Goal: Task Accomplishment & Management: Use online tool/utility

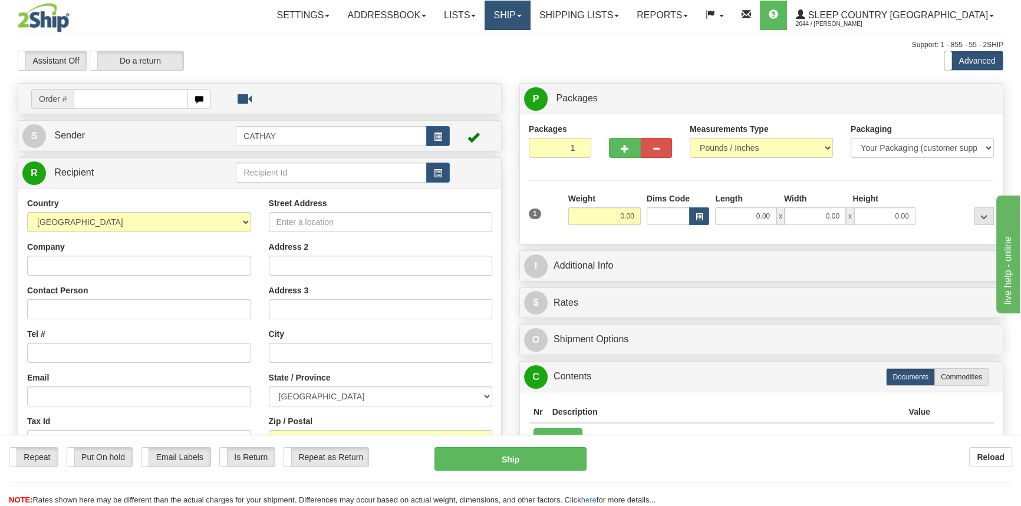
click at [530, 12] on link "Ship" at bounding box center [506, 15] width 45 height 29
click at [518, 55] on span "OnHold / Order Queue" at bounding box center [476, 56] width 83 height 9
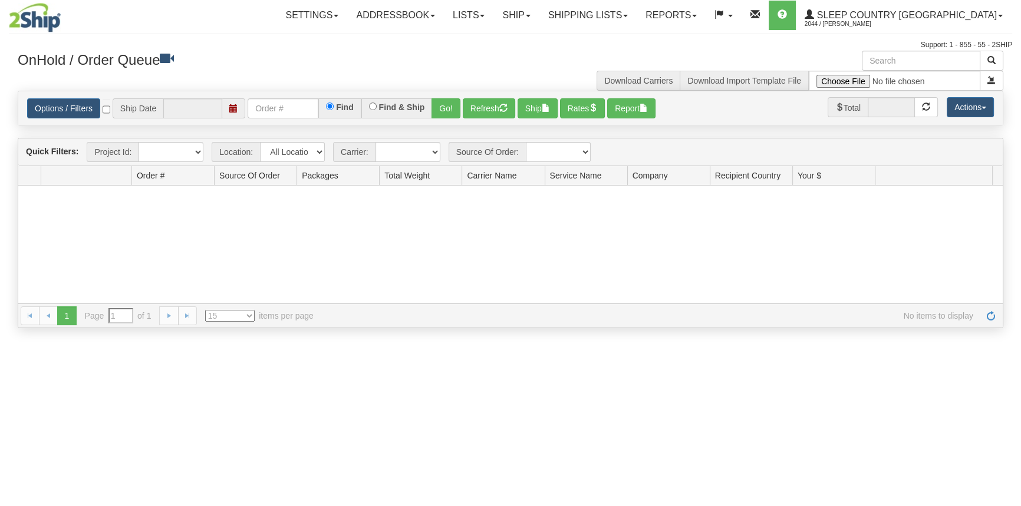
type input "[DATE]"
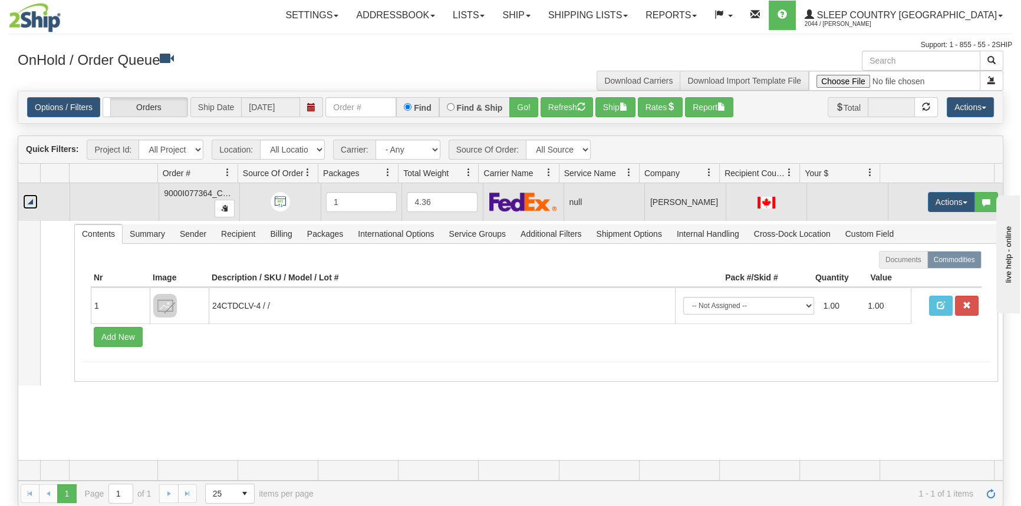
click at [30, 197] on link "Collapse" at bounding box center [30, 201] width 15 height 15
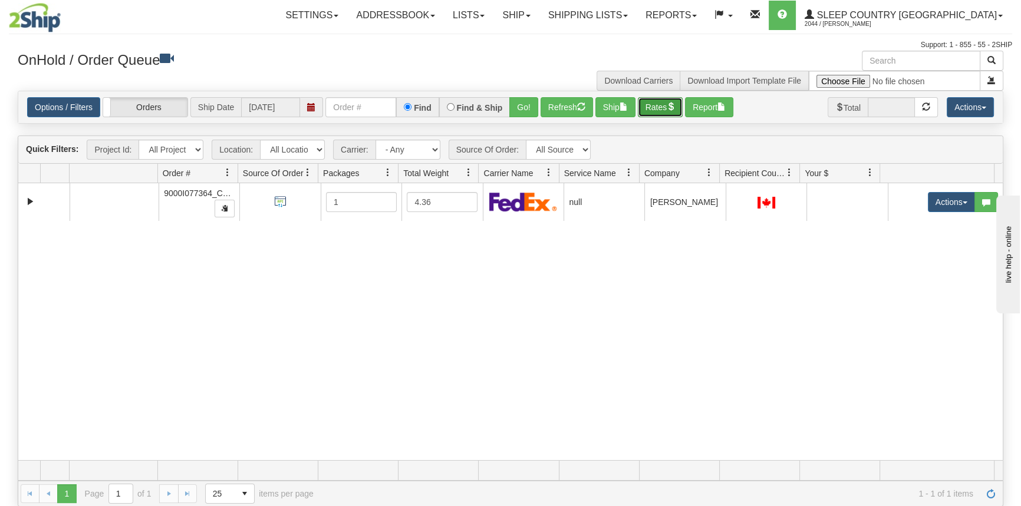
click at [672, 109] on span "button" at bounding box center [671, 107] width 8 height 8
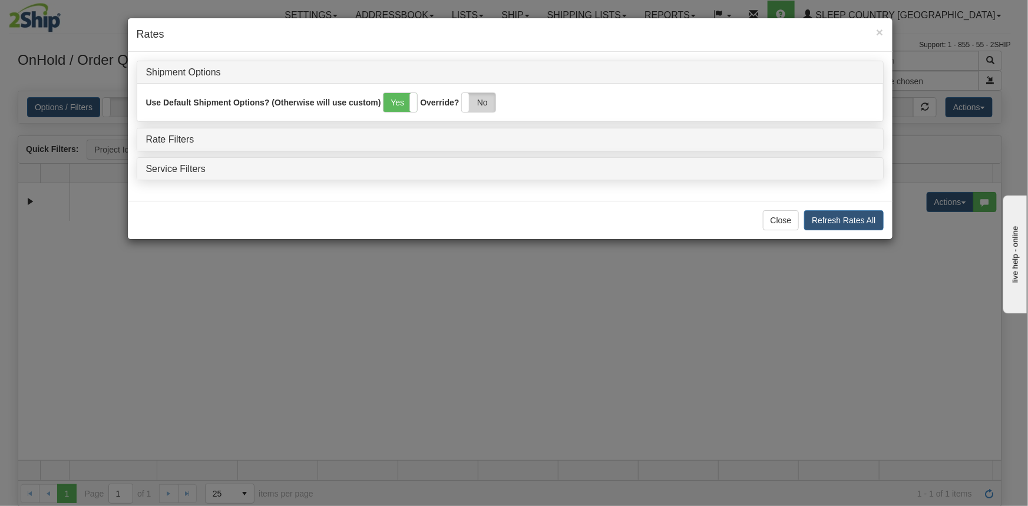
drag, startPoint x: 485, startPoint y: 88, endPoint x: 484, endPoint y: 94, distance: 5.9
click at [486, 93] on div "Use Default Shipment Options? (Otherwise will use custom) Yes No Override? Yes …" at bounding box center [510, 102] width 746 height 38
click at [479, 103] on label "No" at bounding box center [479, 102] width 34 height 19
click at [181, 140] on link "Rate Filters" at bounding box center [170, 139] width 48 height 10
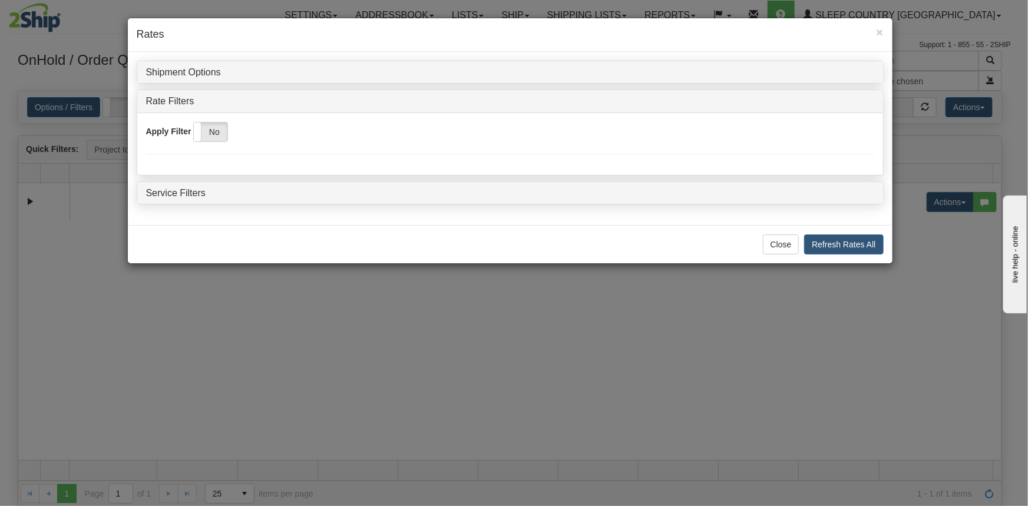
drag, startPoint x: 215, startPoint y: 150, endPoint x: 216, endPoint y: 140, distance: 9.5
click at [216, 149] on div "Apply Filter Yes No" at bounding box center [510, 144] width 746 height 44
click at [217, 140] on label "No" at bounding box center [211, 132] width 34 height 19
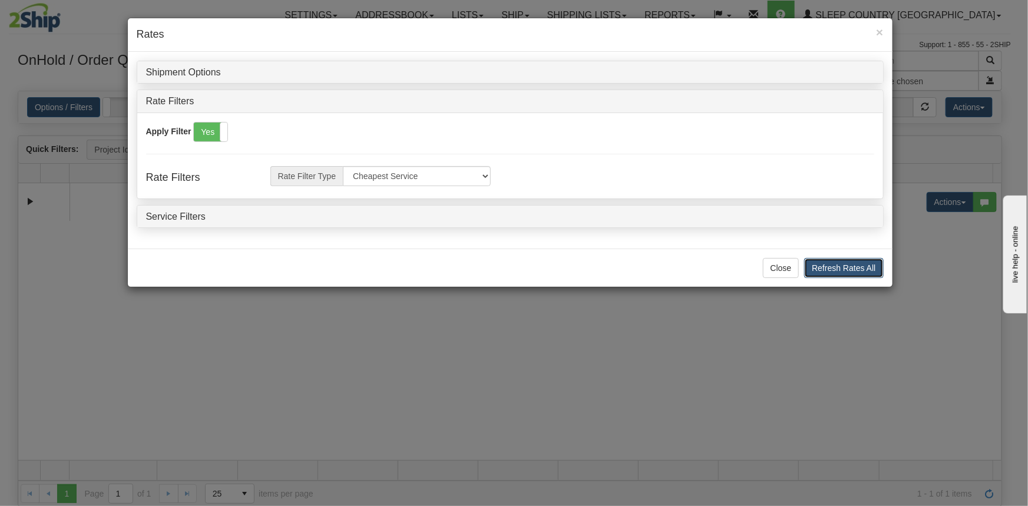
click at [868, 276] on button "Refresh Rates All" at bounding box center [844, 268] width 79 height 20
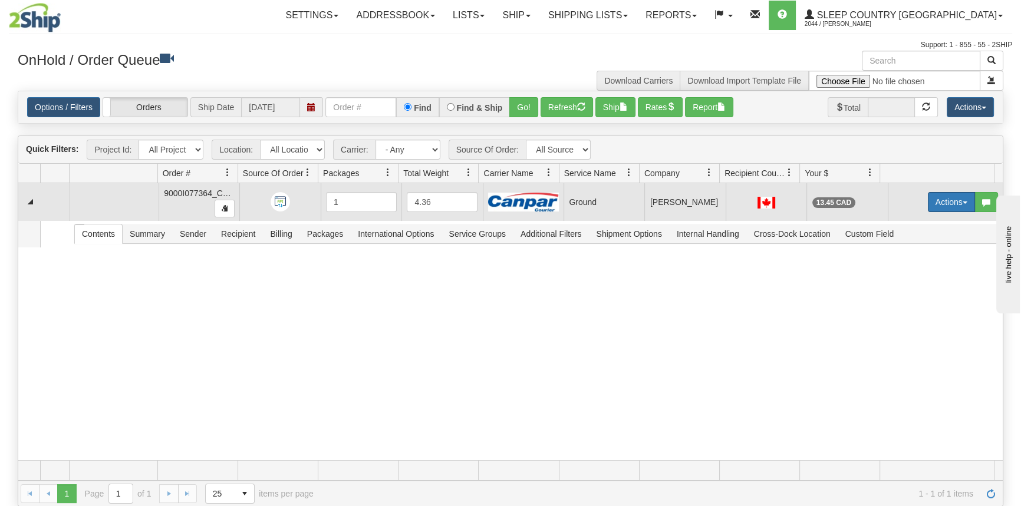
click at [928, 206] on button "Actions" at bounding box center [951, 202] width 47 height 20
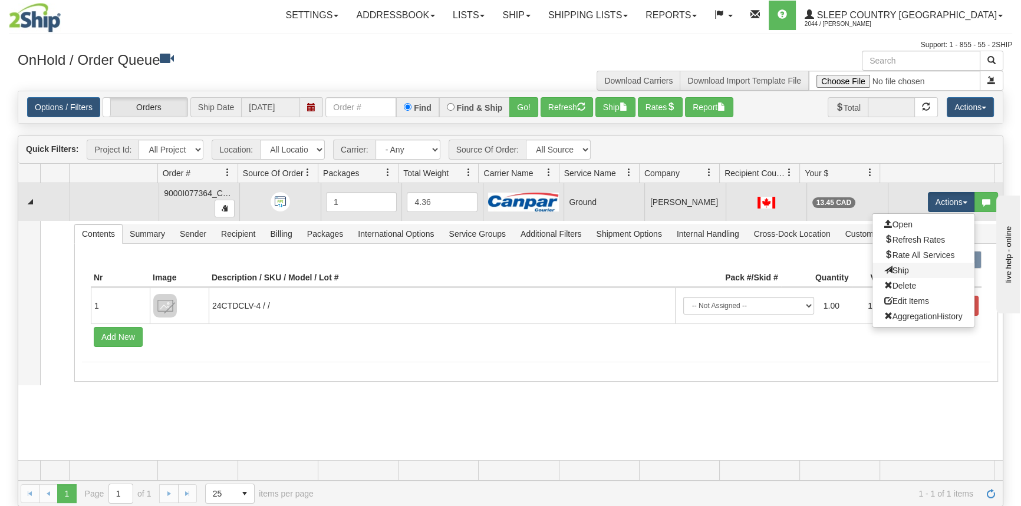
click at [913, 263] on link "Ship" at bounding box center [923, 270] width 102 height 15
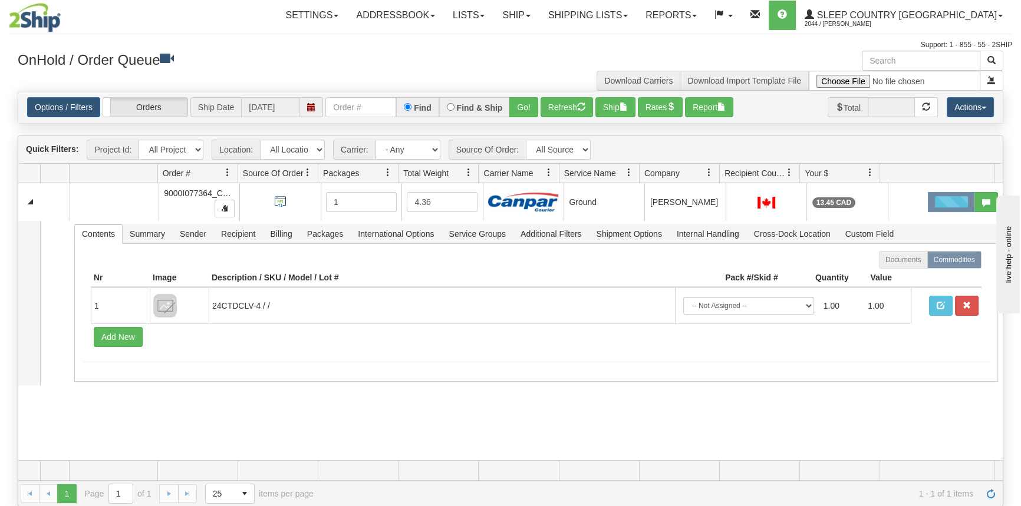
click at [406, 417] on div "31590435 CATH 91051072 91052167 9000I077364_CATH 1 4.36 Ground Shipping departm…" at bounding box center [510, 321] width 984 height 277
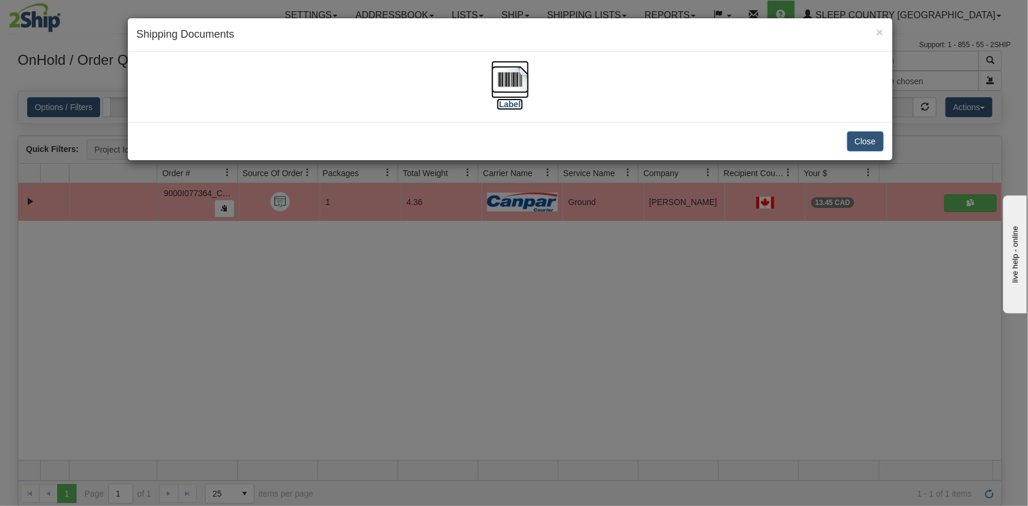
click at [509, 105] on label "[Label]" at bounding box center [510, 104] width 27 height 12
click at [865, 141] on button "Close" at bounding box center [866, 141] width 37 height 20
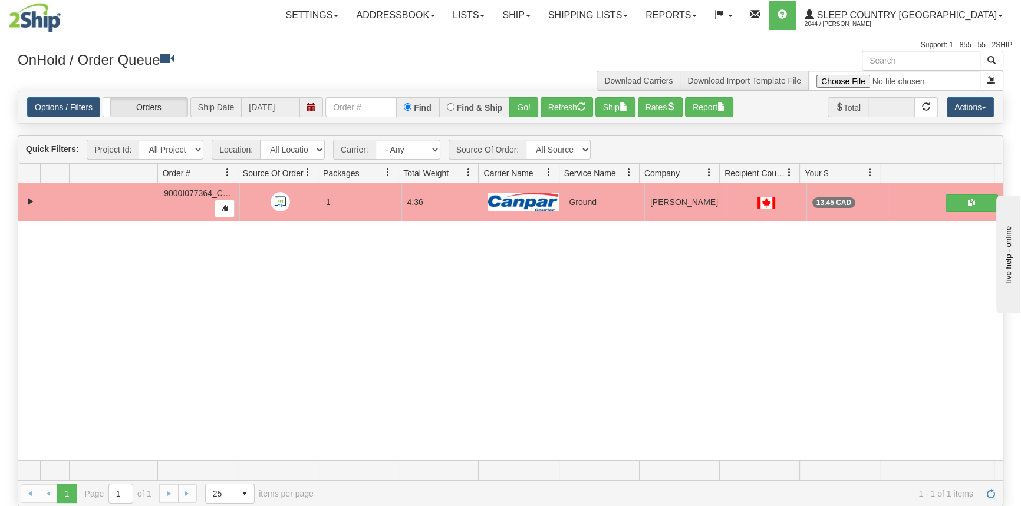
click at [453, 271] on div "31590435 CATH 91051072 91052167 9000I077364_CATH 1 4.36 Ground Shipping departm…" at bounding box center [510, 321] width 984 height 277
click at [476, 280] on div "31590435 CATH 91051072 91052167 9000I077364_CATH 1 4.36 Ground Shipping departm…" at bounding box center [510, 321] width 984 height 277
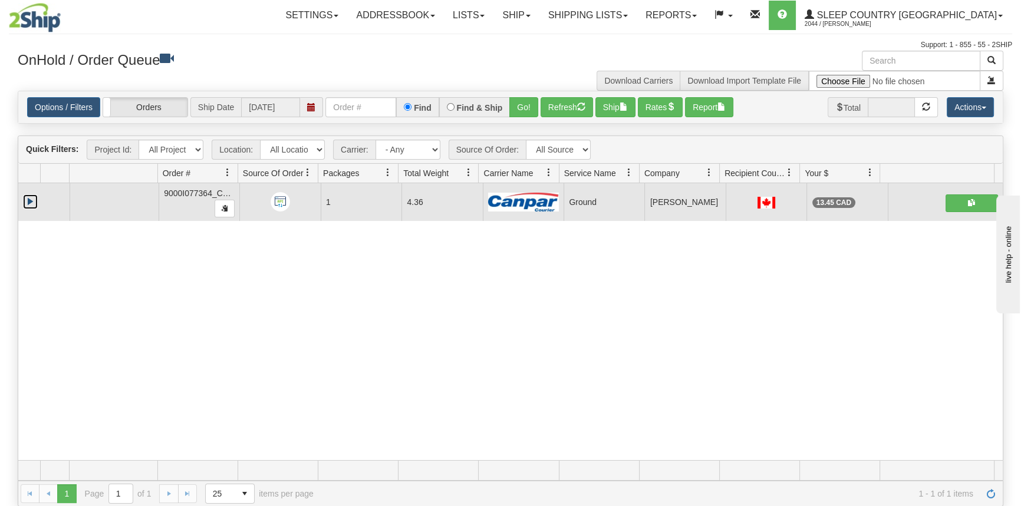
click at [32, 204] on link "Collapse" at bounding box center [30, 201] width 15 height 15
